Goal: Transaction & Acquisition: Purchase product/service

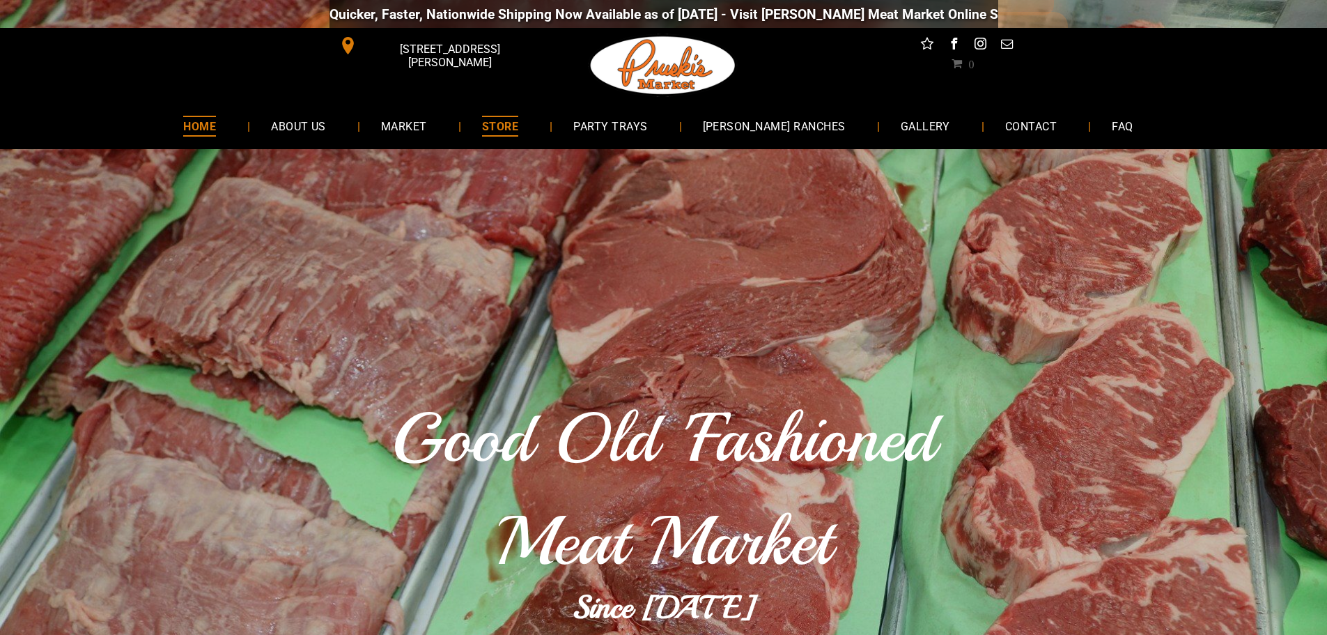
click at [518, 126] on span "STORE" at bounding box center [500, 126] width 36 height 20
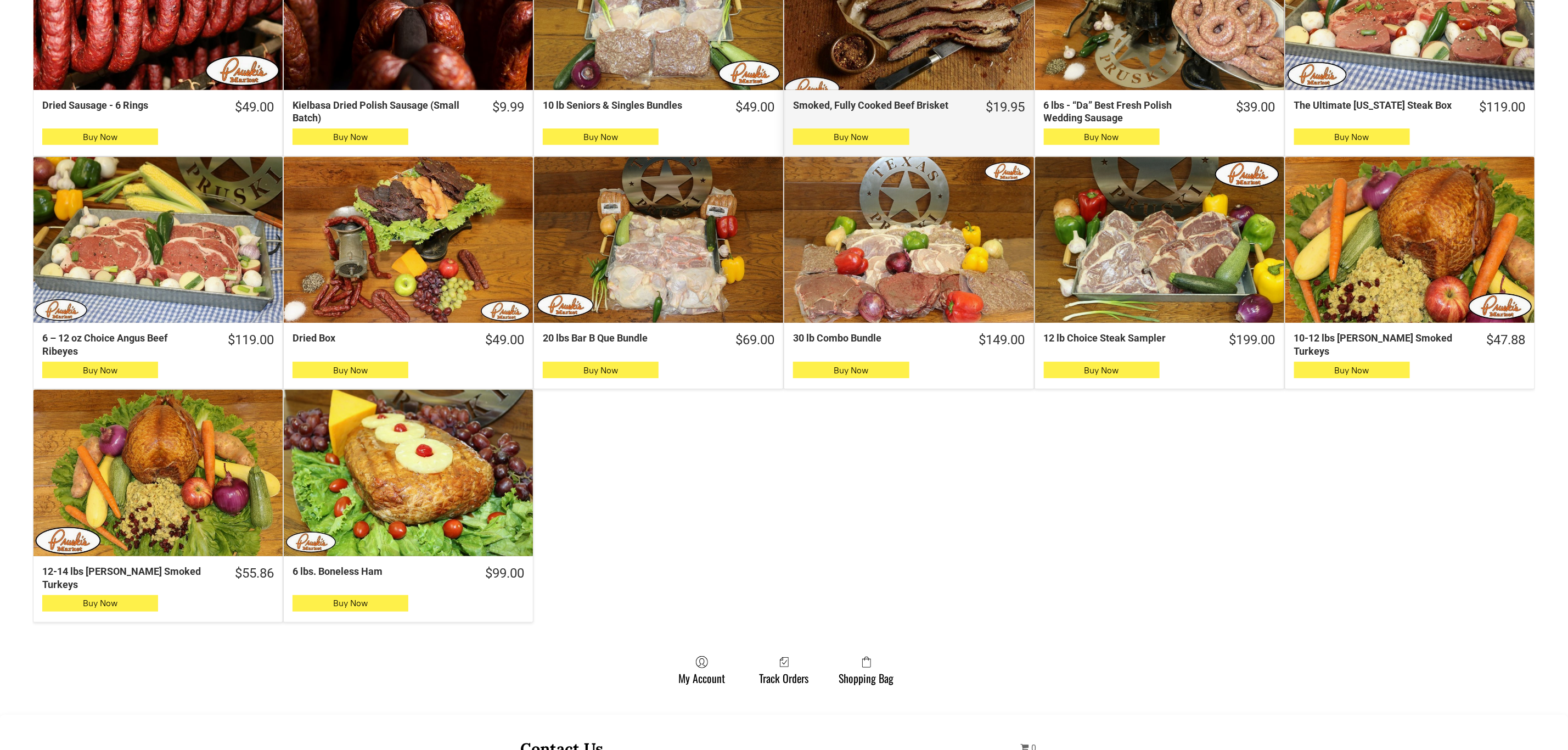
scroll to position [329, 0]
